Goal: Information Seeking & Learning: Learn about a topic

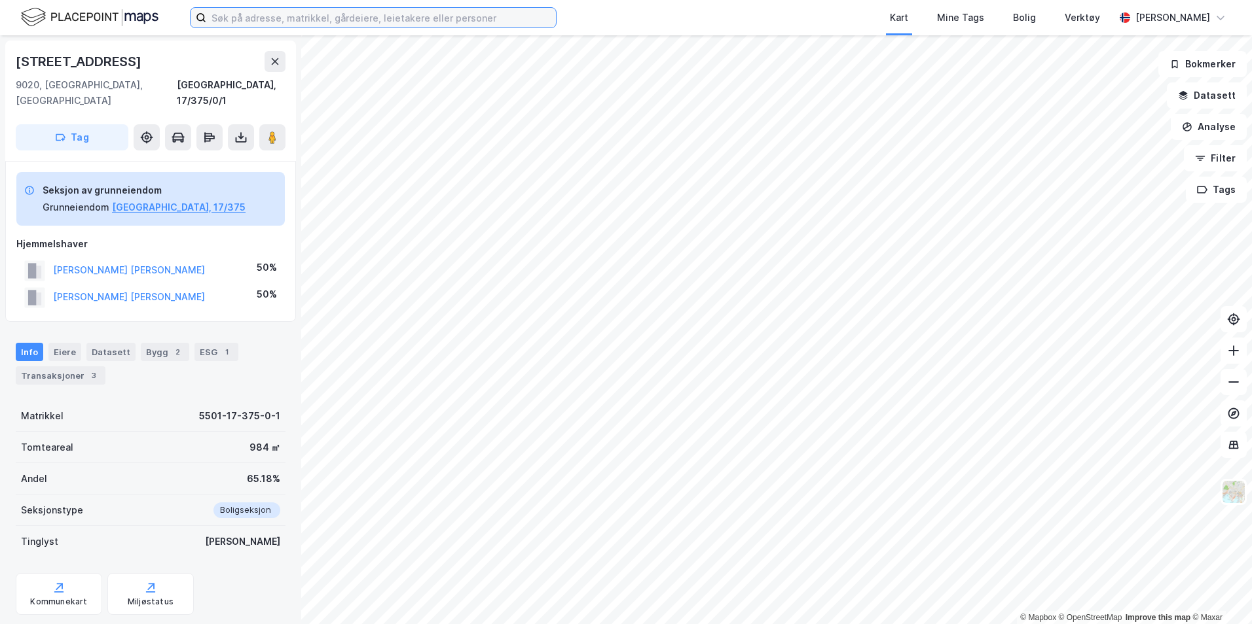
click at [314, 15] on input at bounding box center [381, 18] width 350 height 20
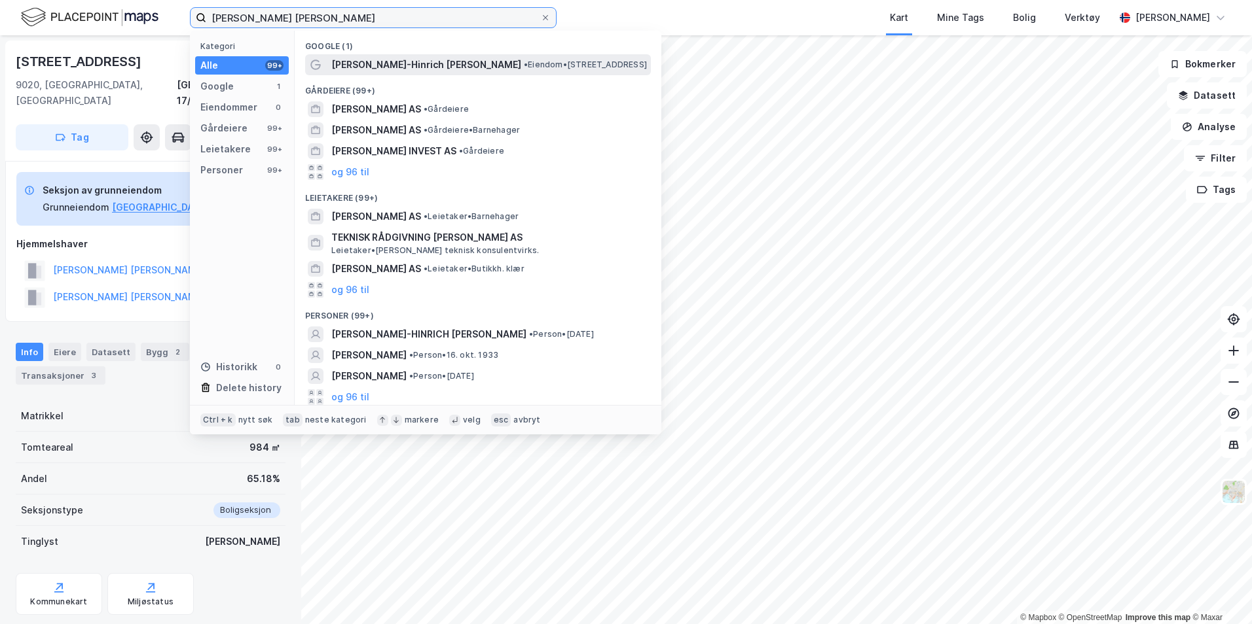
type input "[PERSON_NAME] [PERSON_NAME]"
click at [431, 62] on span "[PERSON_NAME]-Hinrich [PERSON_NAME]" at bounding box center [426, 65] width 190 height 16
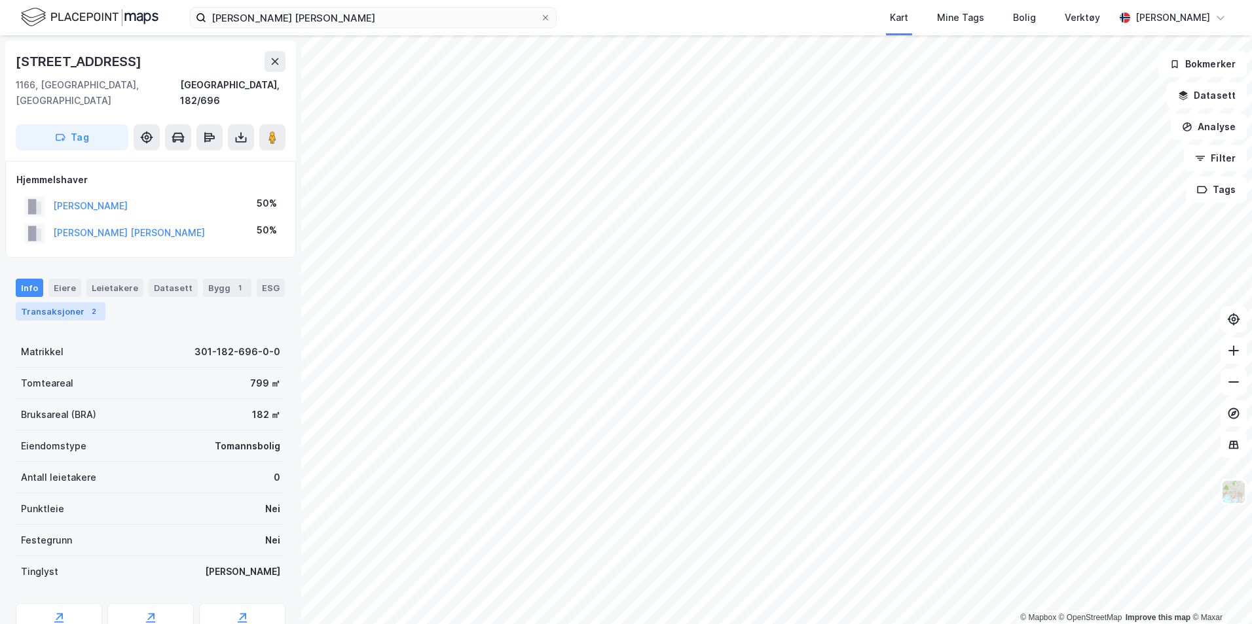
click at [67, 302] on div "Transaksjoner 2" at bounding box center [61, 311] width 90 height 18
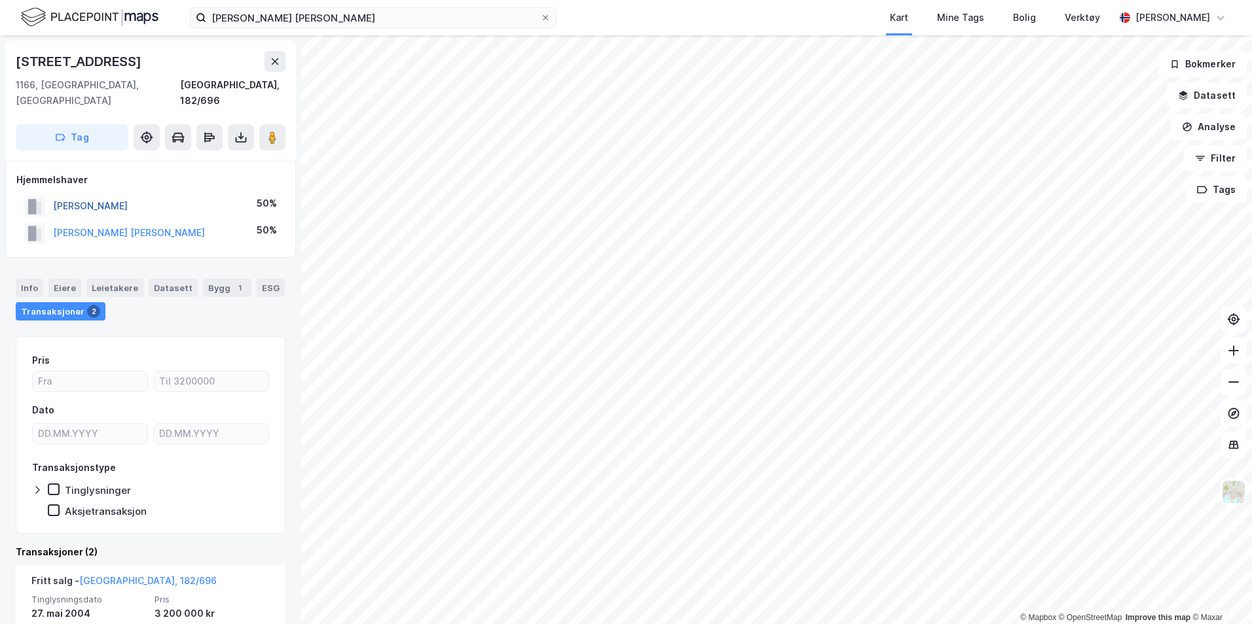
click at [0, 0] on button "[PERSON_NAME]" at bounding box center [0, 0] width 0 height 0
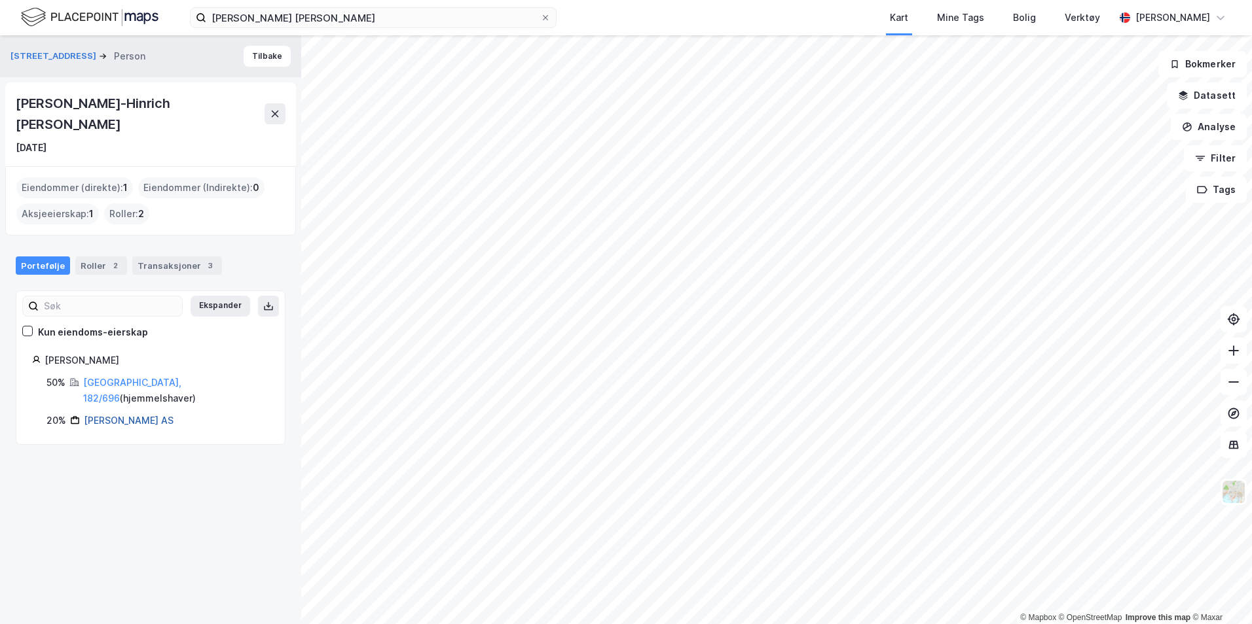
click at [116, 415] on link "[PERSON_NAME] AS" at bounding box center [129, 420] width 90 height 11
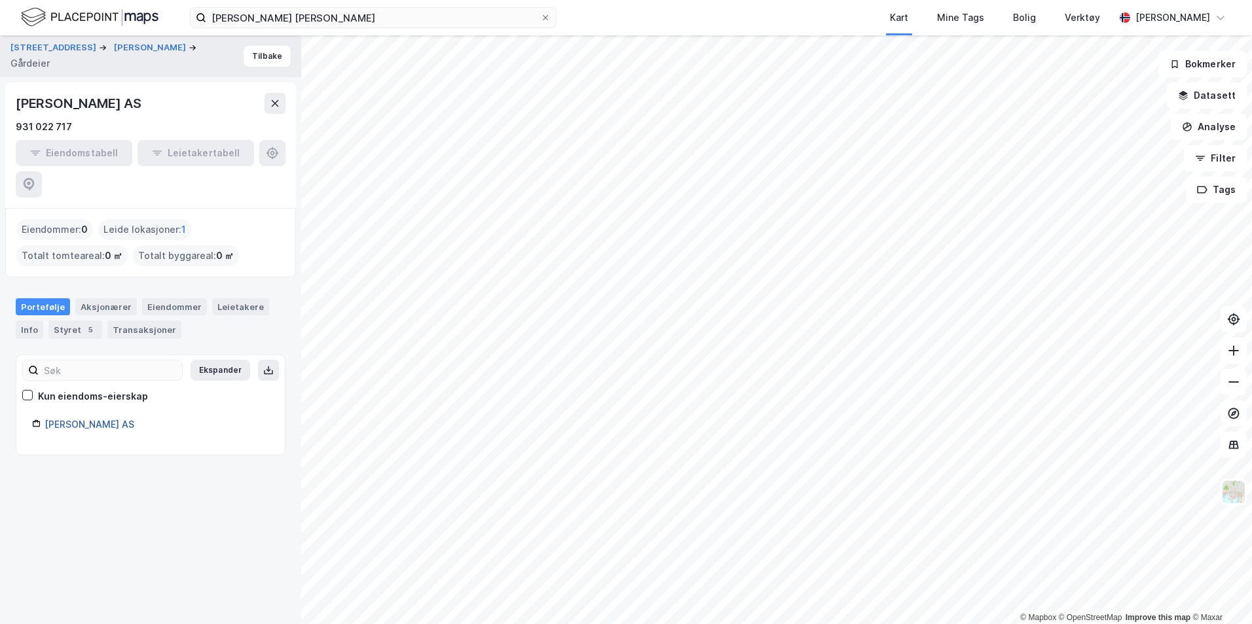
click at [80, 419] on link "[PERSON_NAME] AS" at bounding box center [90, 424] width 90 height 11
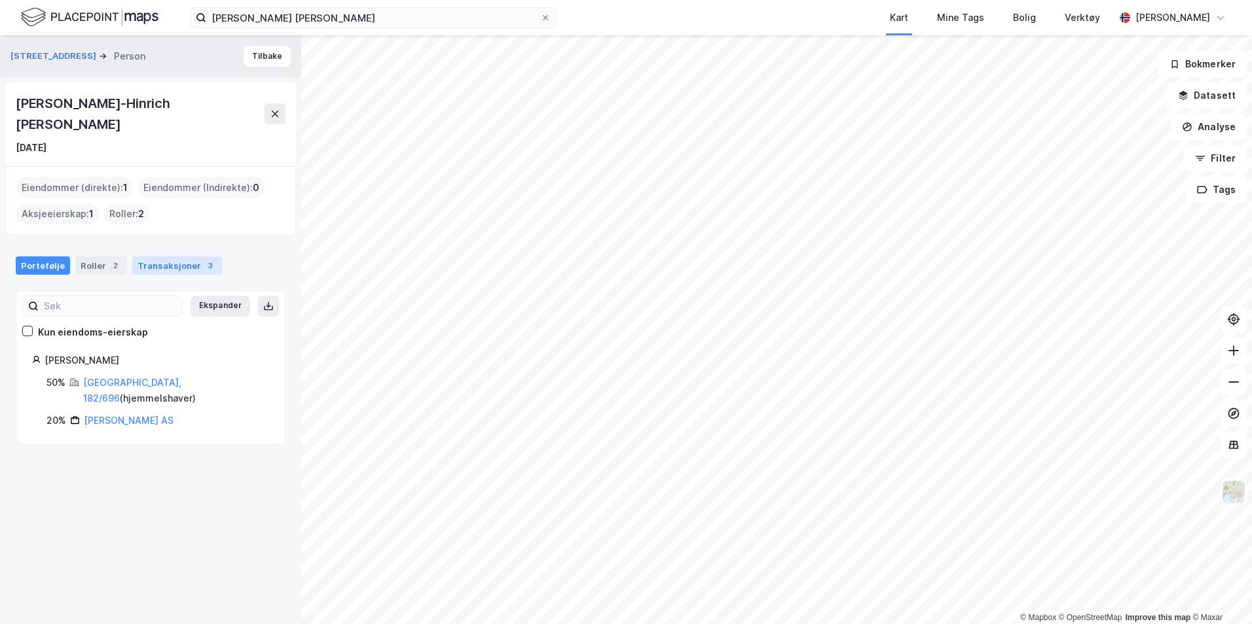
click at [160, 257] on div "Transaksjoner 3" at bounding box center [177, 266] width 90 height 18
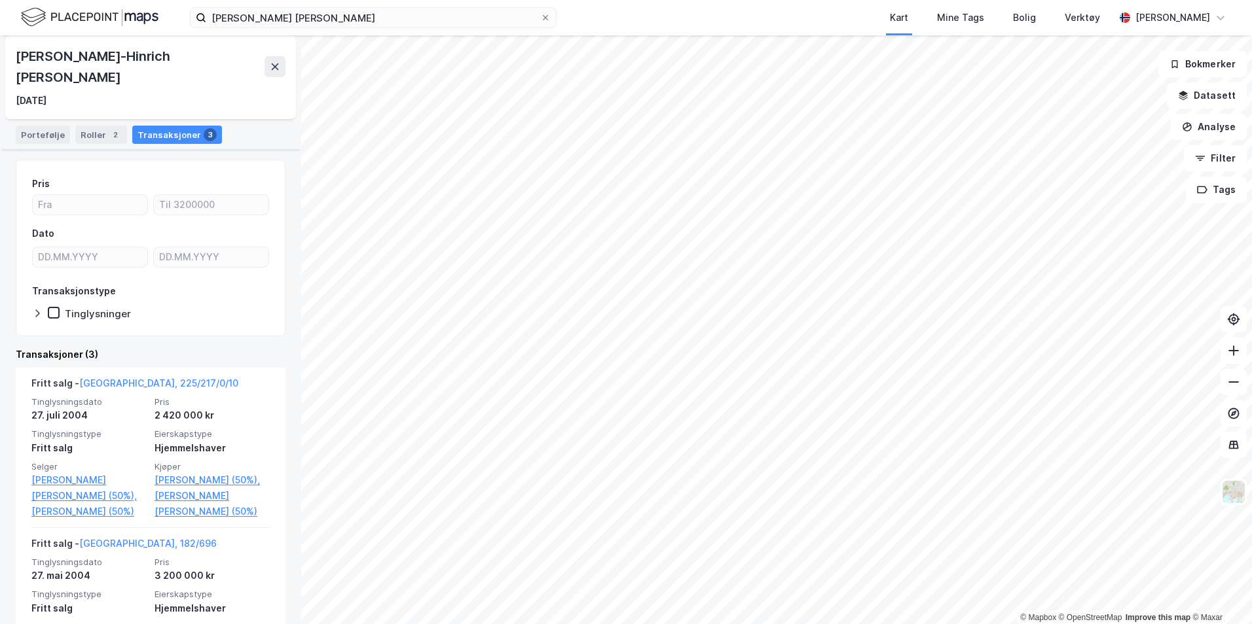
scroll to position [196, 0]
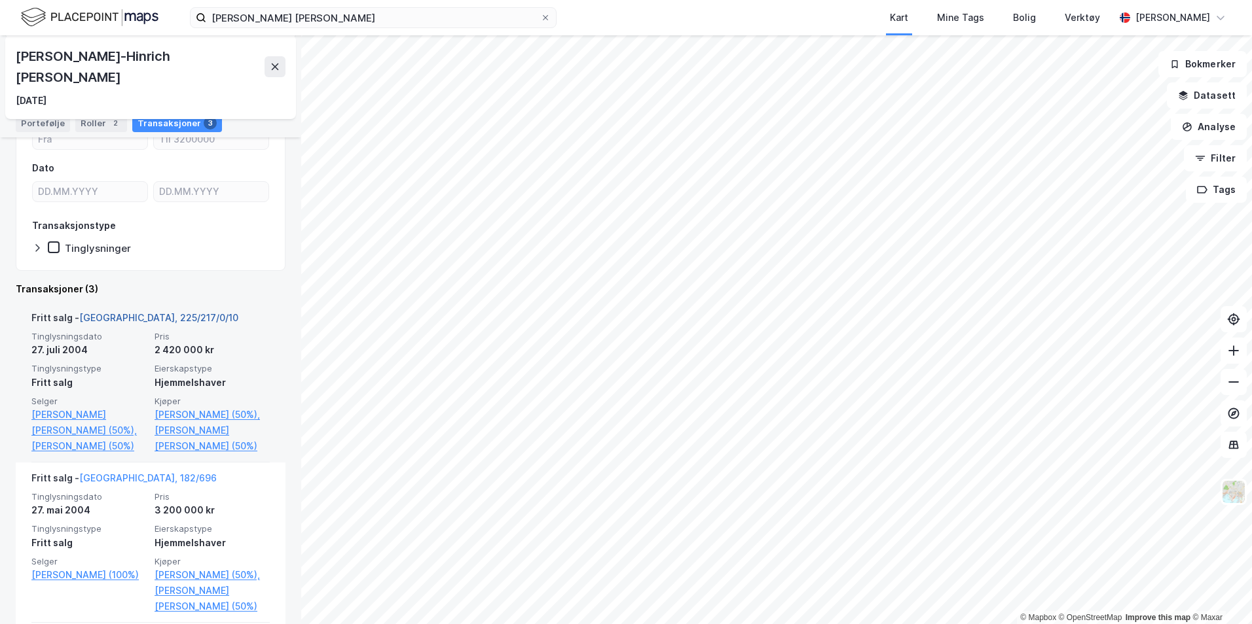
click at [107, 312] on link "[GEOGRAPHIC_DATA], 225/217/0/10" at bounding box center [158, 317] width 159 height 11
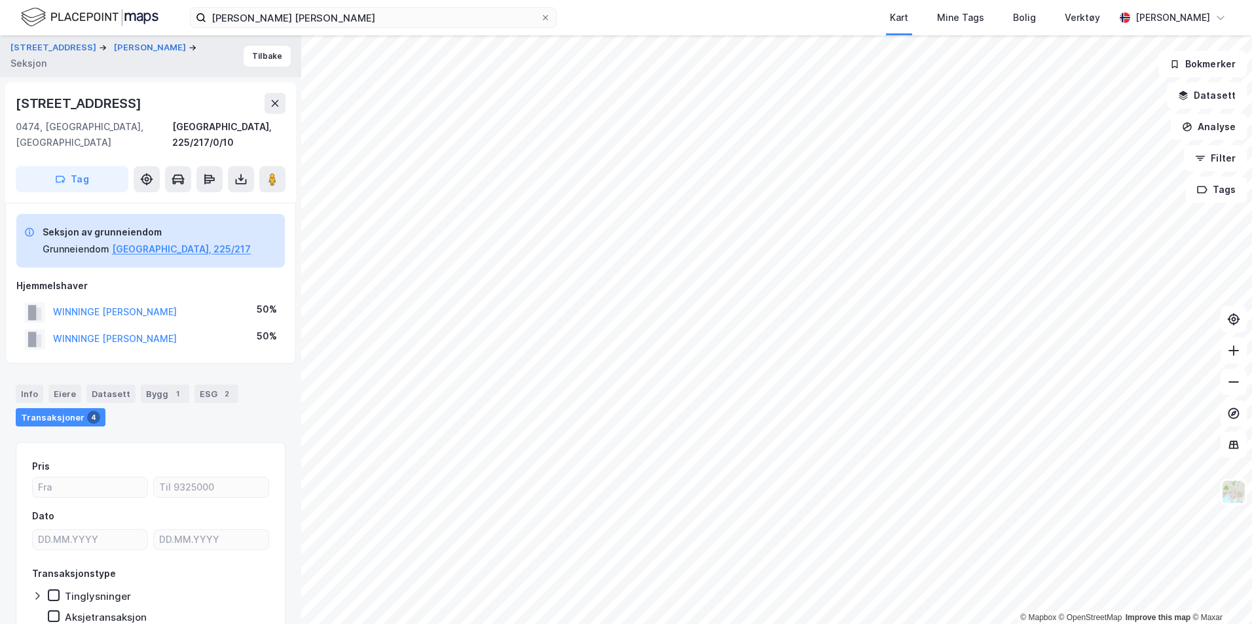
scroll to position [3, 0]
click at [166, 45] on button "[PERSON_NAME]" at bounding box center [151, 45] width 75 height 13
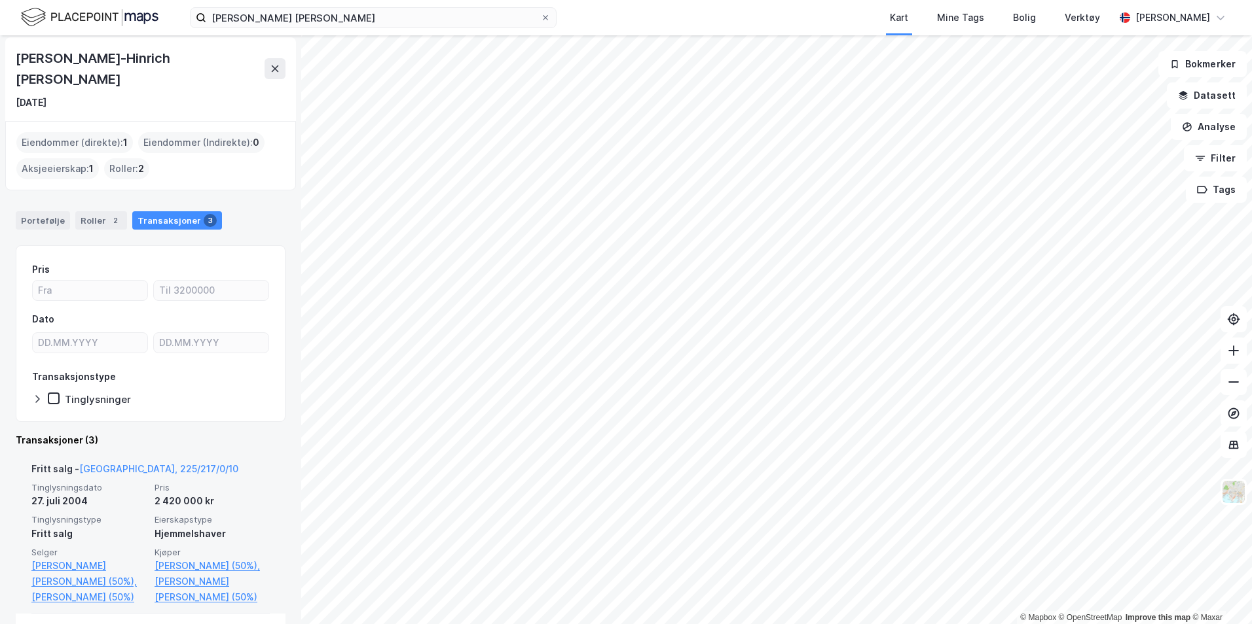
scroll to position [65, 0]
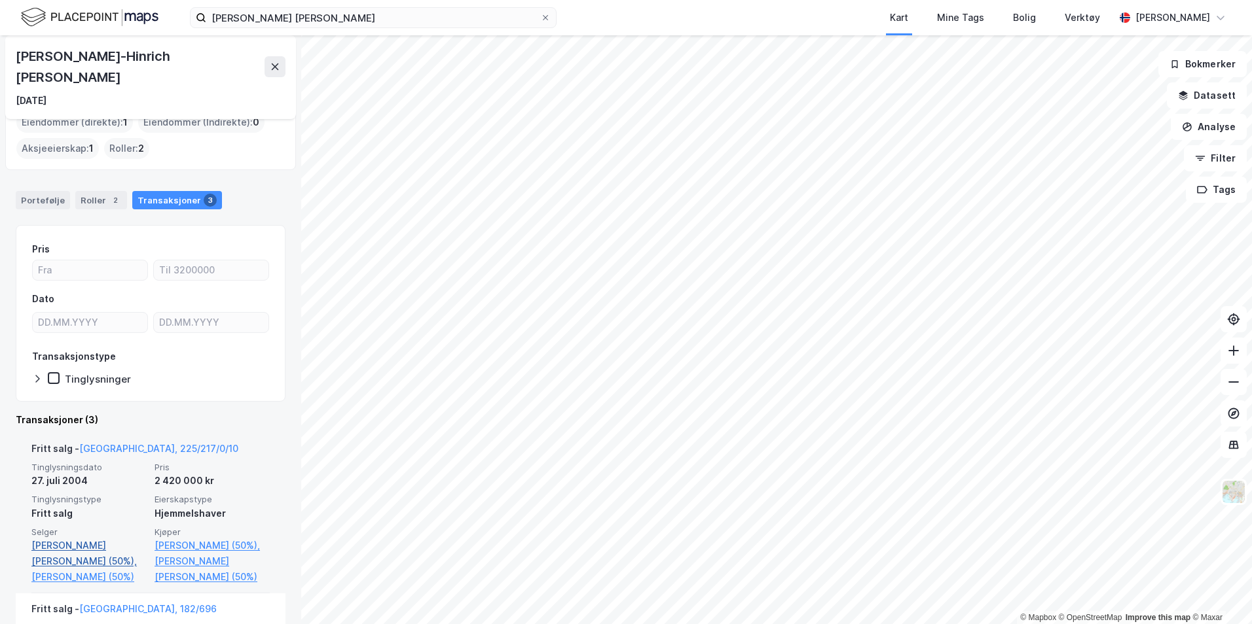
click at [78, 539] on link "[PERSON_NAME] [PERSON_NAME] (50%)," at bounding box center [88, 553] width 115 height 31
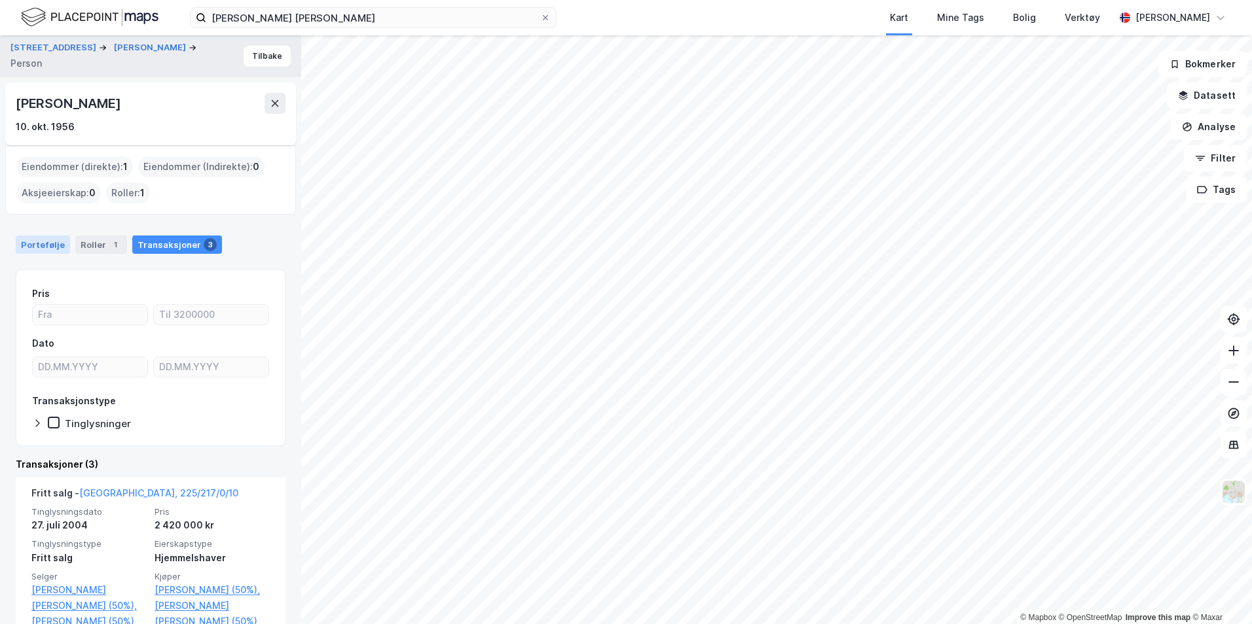
click at [41, 244] on div "Portefølje" at bounding box center [43, 245] width 54 height 18
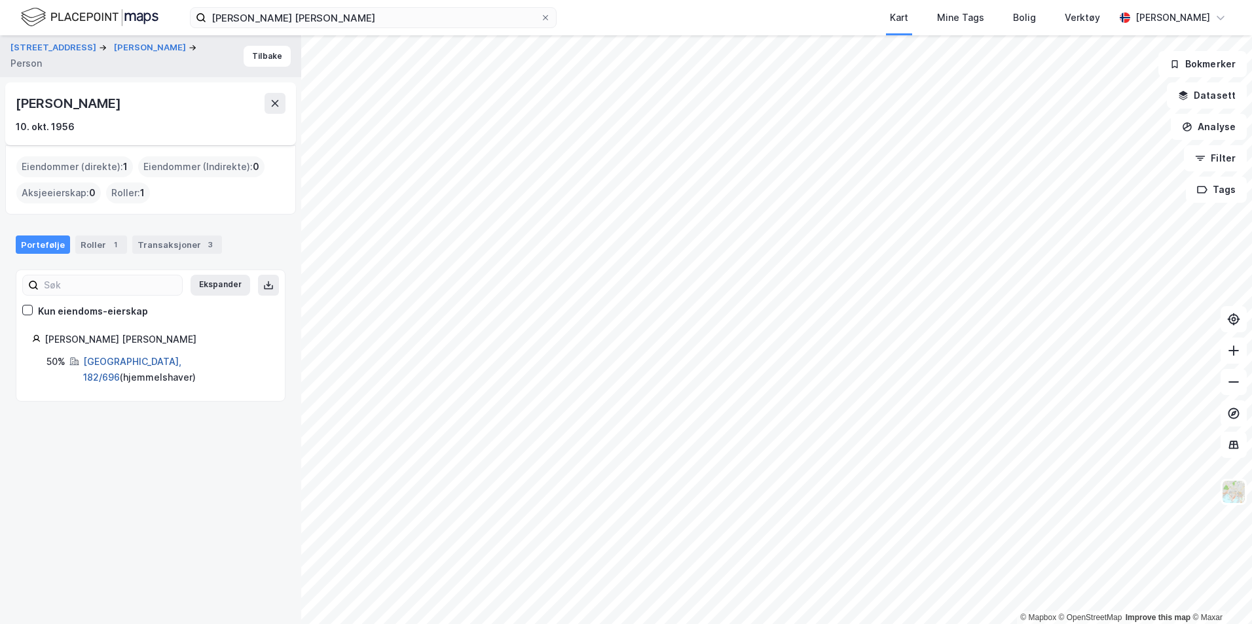
click at [114, 362] on link "[GEOGRAPHIC_DATA], 182/696" at bounding box center [132, 369] width 98 height 27
